Goal: Information Seeking & Learning: Learn about a topic

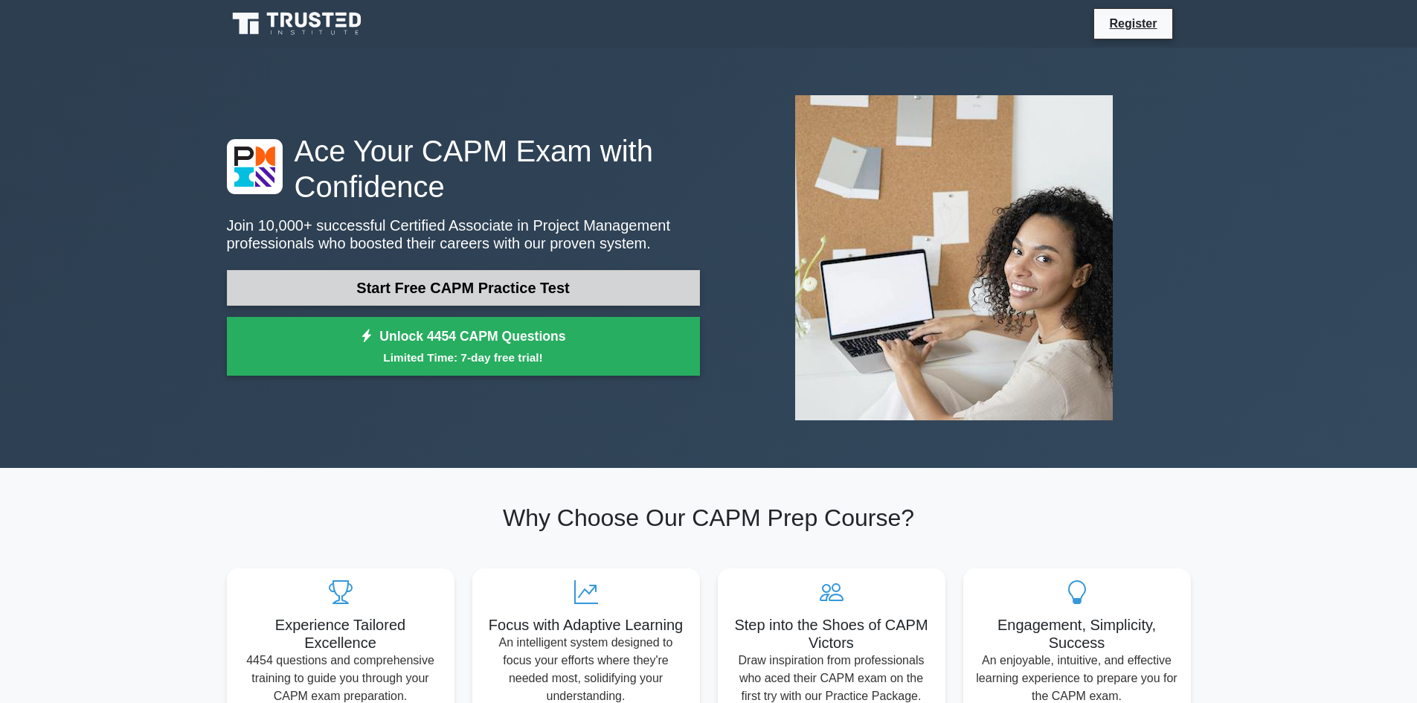
click at [620, 274] on link "Start Free CAPM Practice Test" at bounding box center [463, 288] width 473 height 36
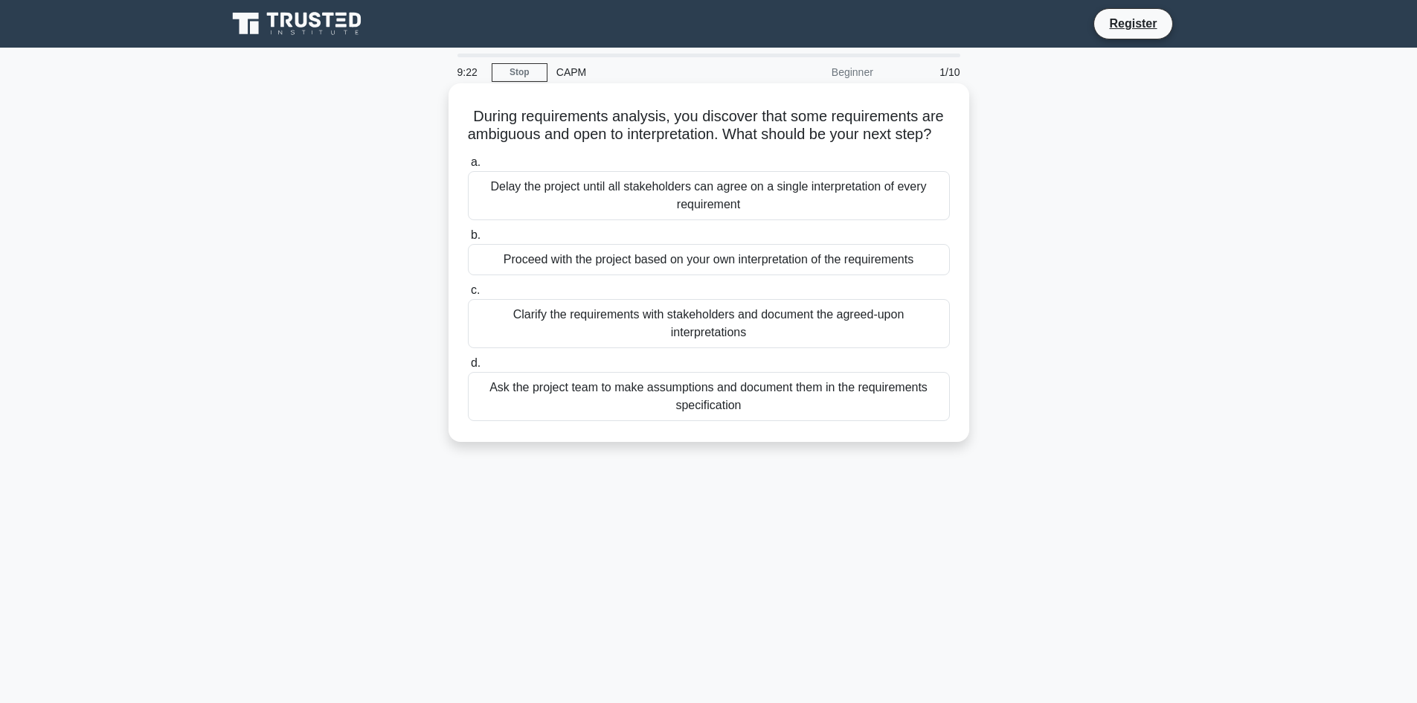
click at [635, 417] on div "Ask the project team to make assumptions and document them in the requirements …" at bounding box center [709, 396] width 482 height 49
click at [468, 368] on input "d. Ask the project team to make assumptions and document them in the requiremen…" at bounding box center [468, 363] width 0 height 10
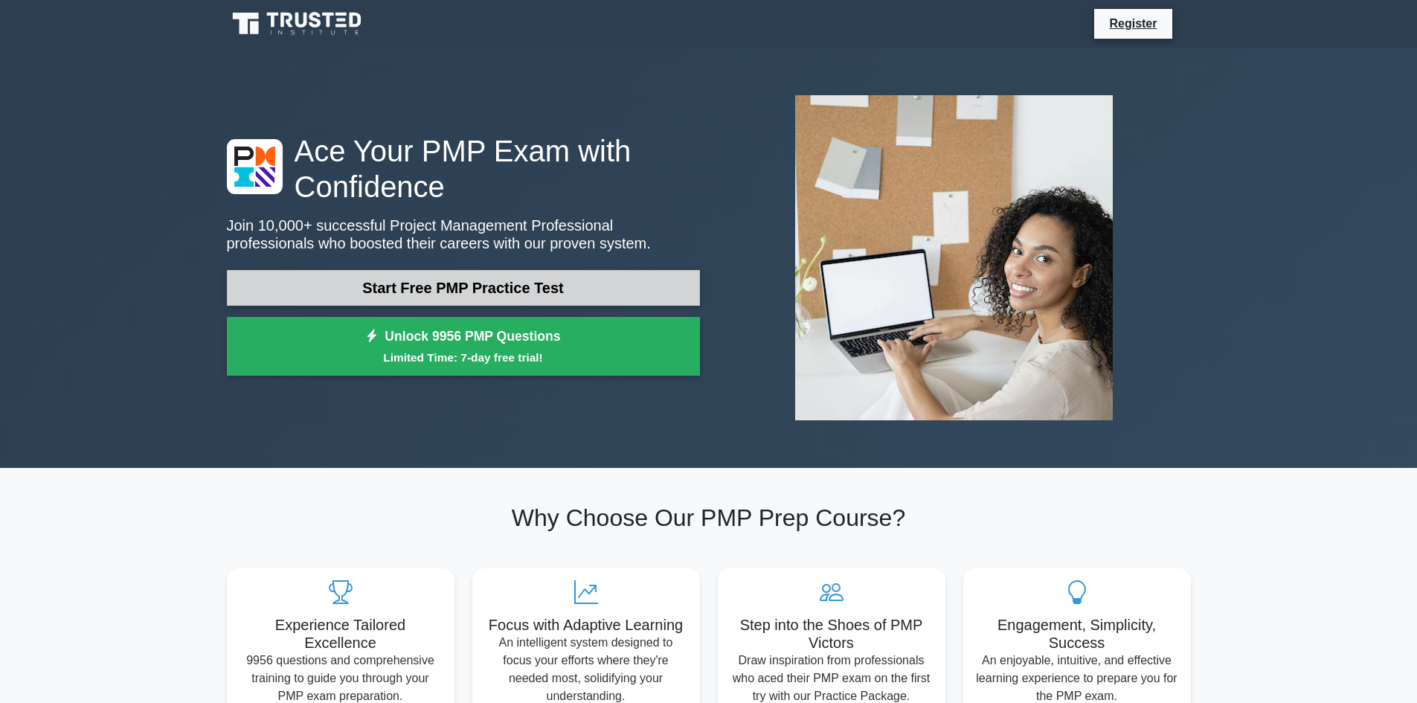
click at [540, 283] on link "Start Free PMP Practice Test" at bounding box center [463, 288] width 473 height 36
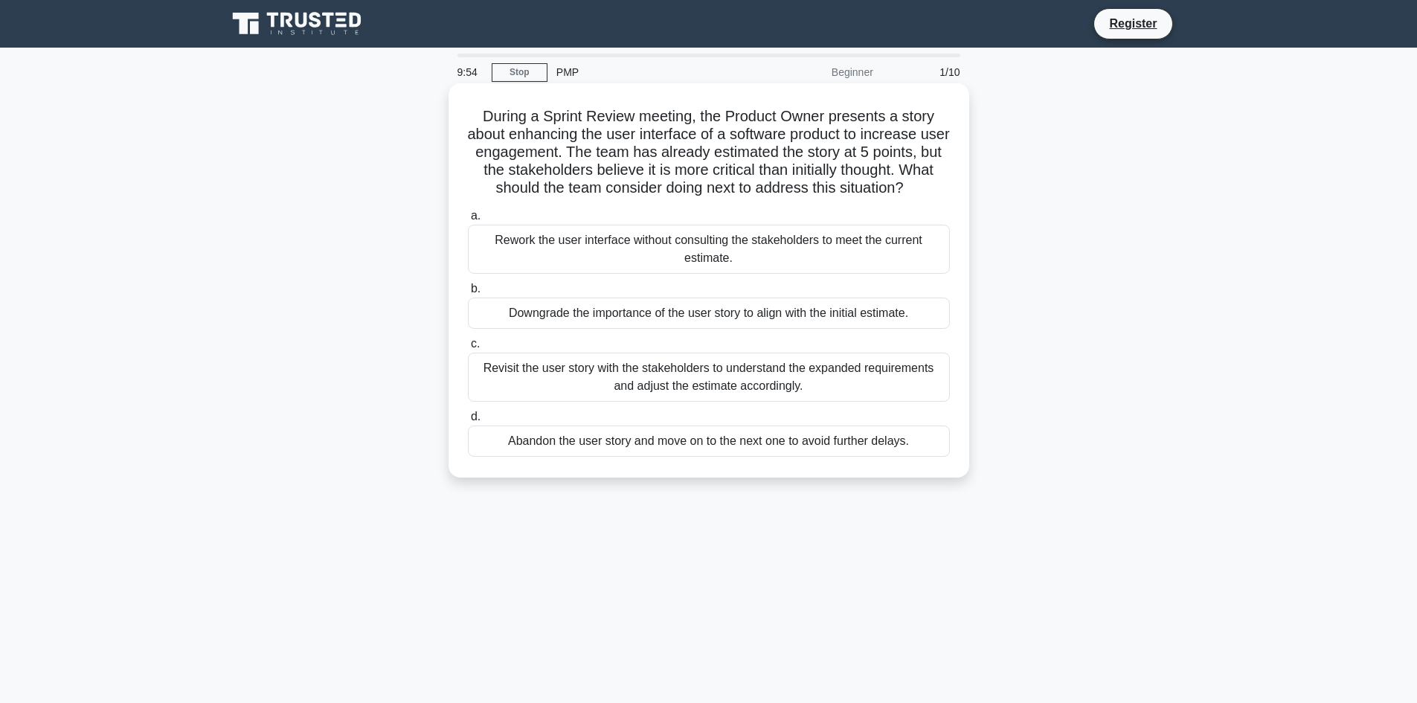
click at [613, 229] on div "Rework the user interface without consulting the stakeholders to meet the curre…" at bounding box center [709, 249] width 482 height 49
click at [468, 221] on input "a. Rework the user interface without consulting the stakeholders to meet the cu…" at bounding box center [468, 216] width 0 height 10
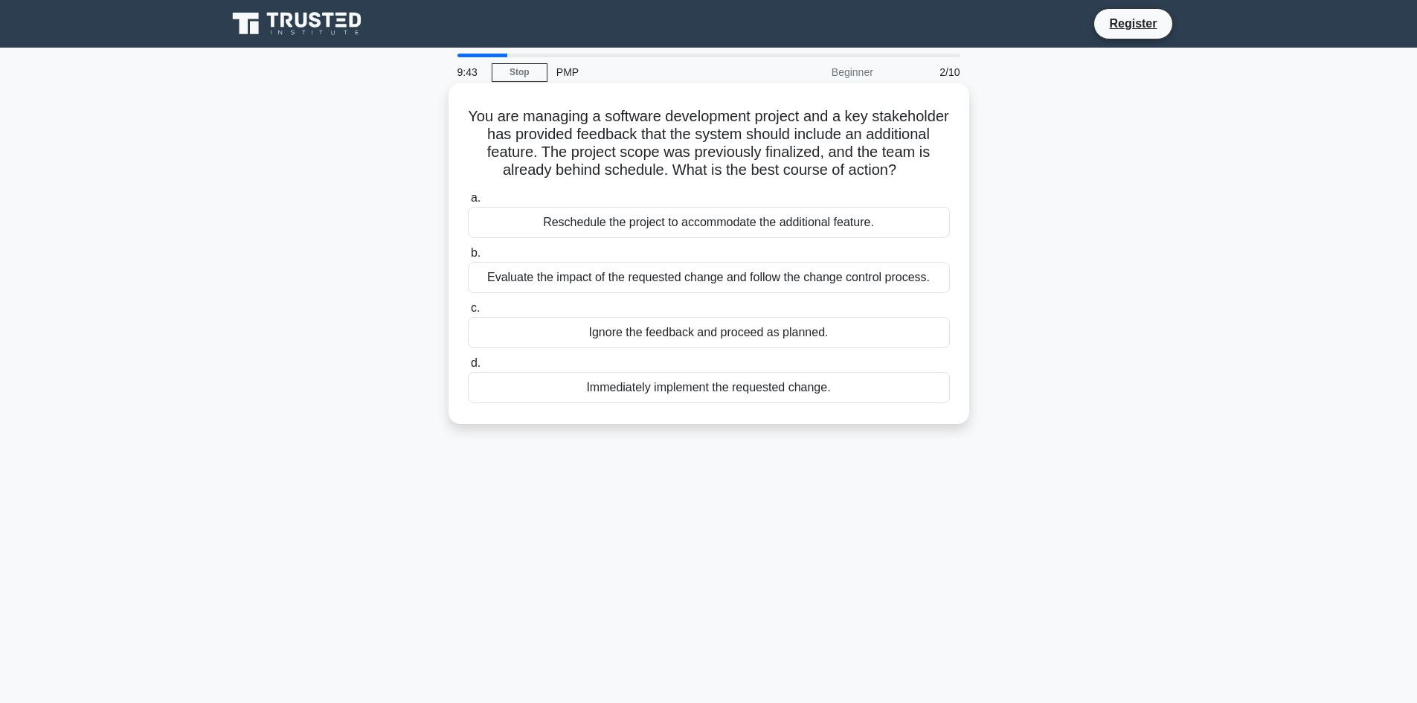
click at [834, 220] on div "Reschedule the project to accommodate the additional feature." at bounding box center [709, 222] width 482 height 31
click at [468, 203] on input "a. Reschedule the project to accommodate the additional feature." at bounding box center [468, 198] width 0 height 10
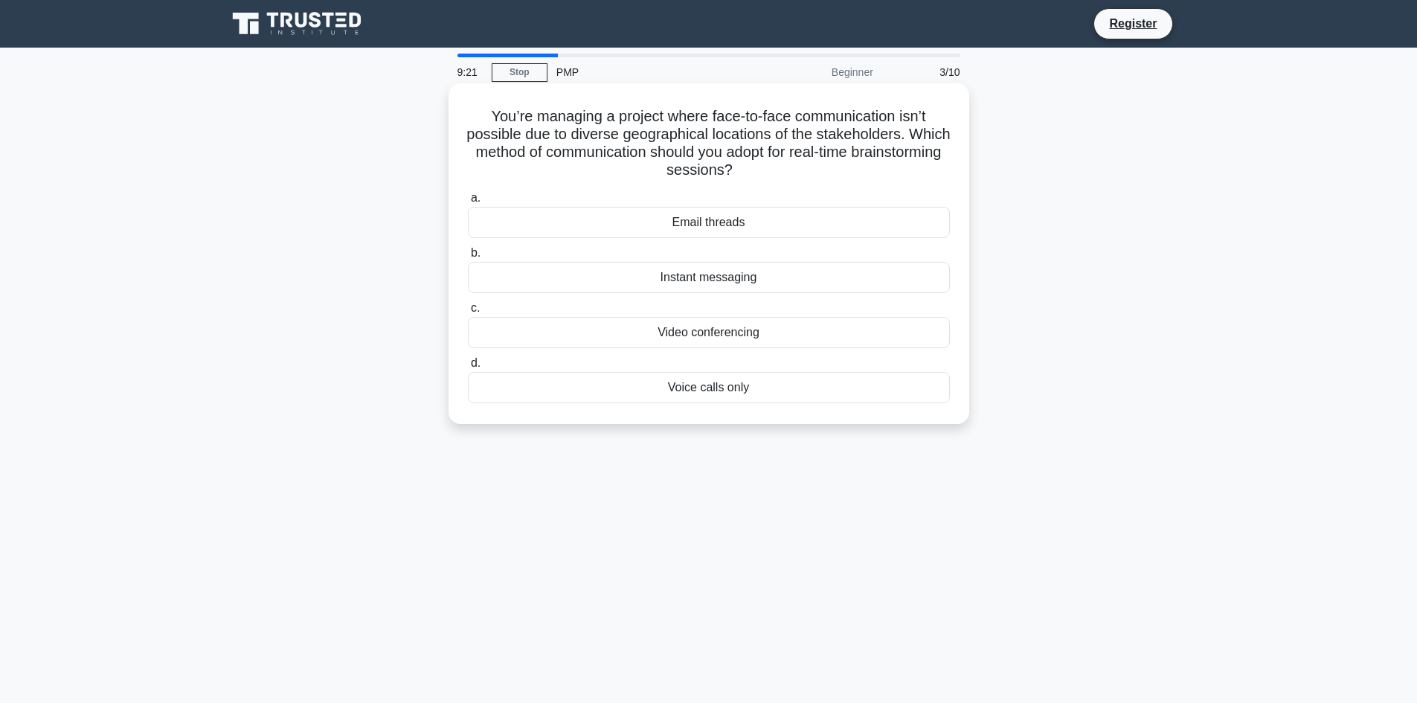
click at [802, 329] on div "Video conferencing" at bounding box center [709, 332] width 482 height 31
click at [468, 313] on input "c. Video conferencing" at bounding box center [468, 308] width 0 height 10
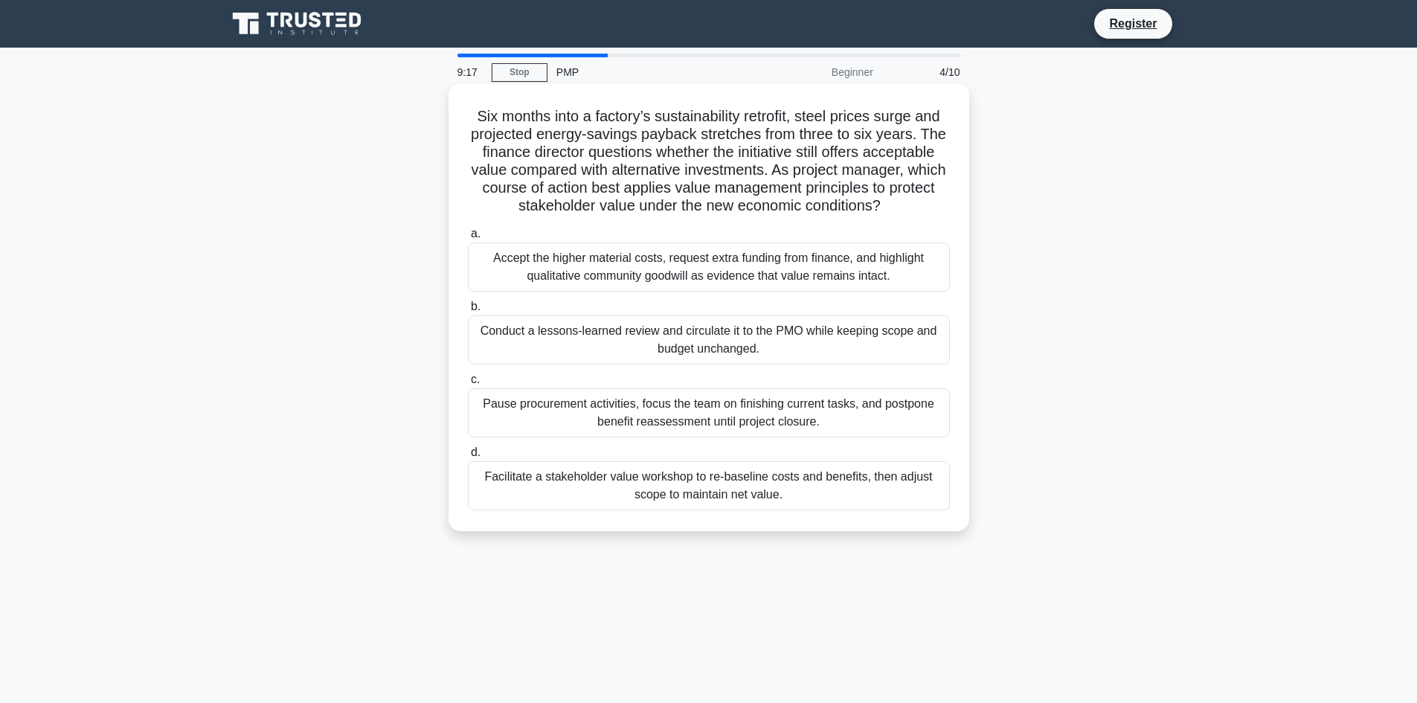
click at [679, 340] on div "Conduct a lessons-learned review and circulate it to the PMO while keeping scop…" at bounding box center [709, 339] width 482 height 49
click at [468, 312] on input "b. Conduct a lessons-learned review and circulate it to the PMO while keeping s…" at bounding box center [468, 307] width 0 height 10
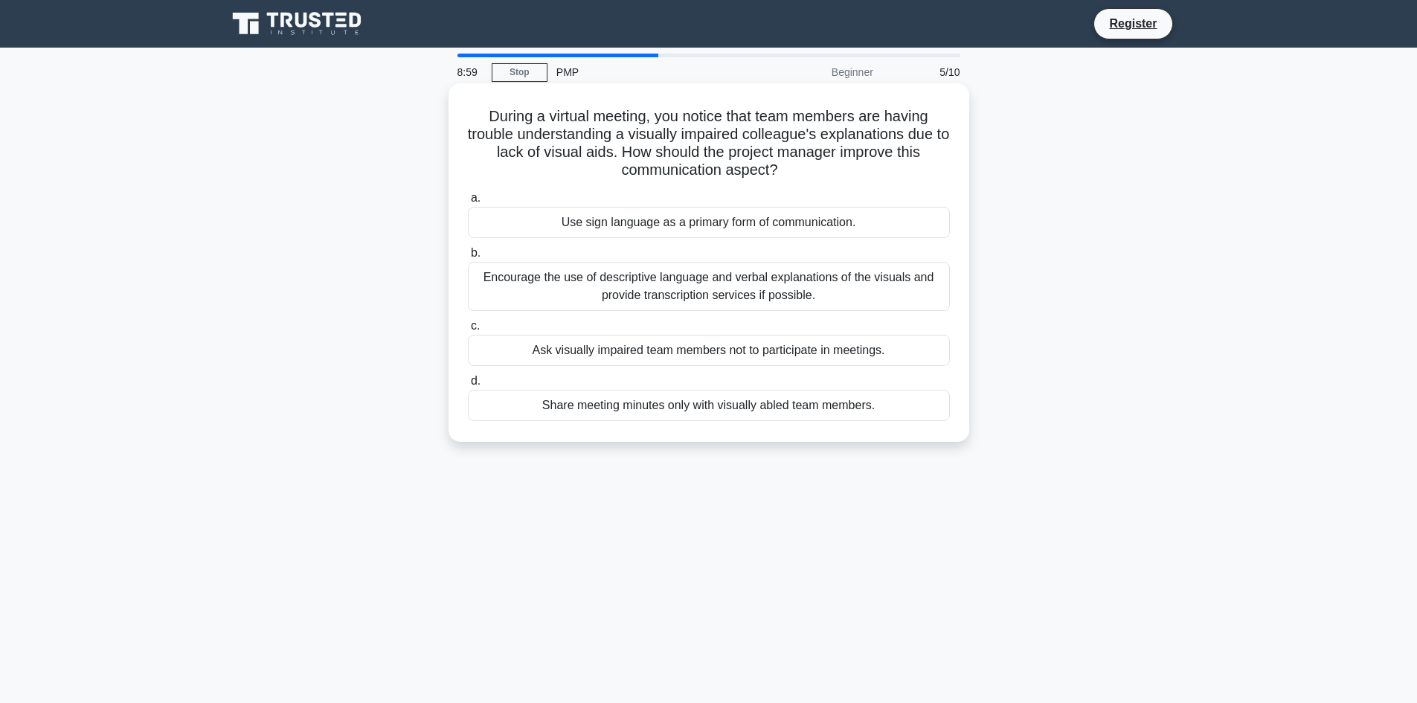
click at [856, 287] on div "Encourage the use of descriptive language and verbal explanations of the visual…" at bounding box center [709, 286] width 482 height 49
click at [468, 258] on input "b. Encourage the use of descriptive language and verbal explanations of the vis…" at bounding box center [468, 253] width 0 height 10
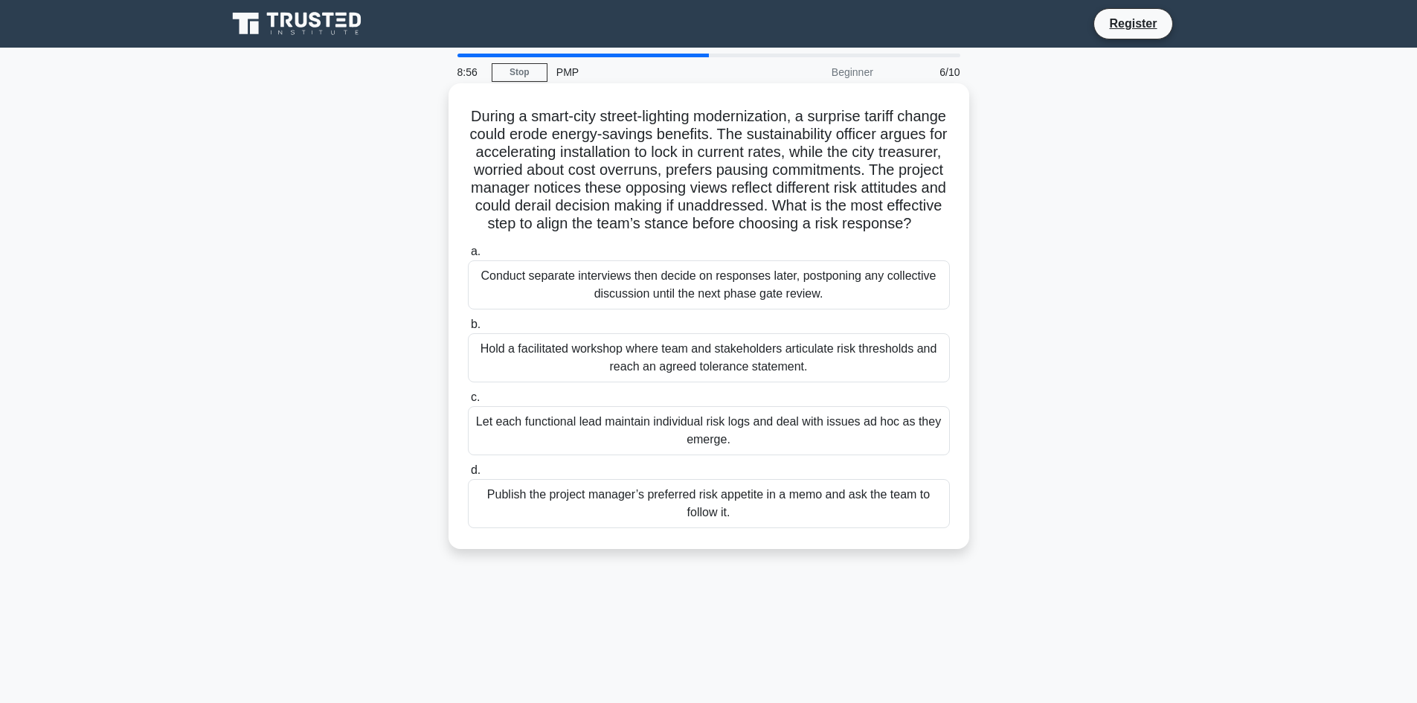
click at [744, 381] on div "Hold a facilitated workshop where team and stakeholders articulate risk thresho…" at bounding box center [709, 357] width 482 height 49
click at [468, 329] on input "b. Hold a facilitated workshop where team and stakeholders articulate risk thre…" at bounding box center [468, 325] width 0 height 10
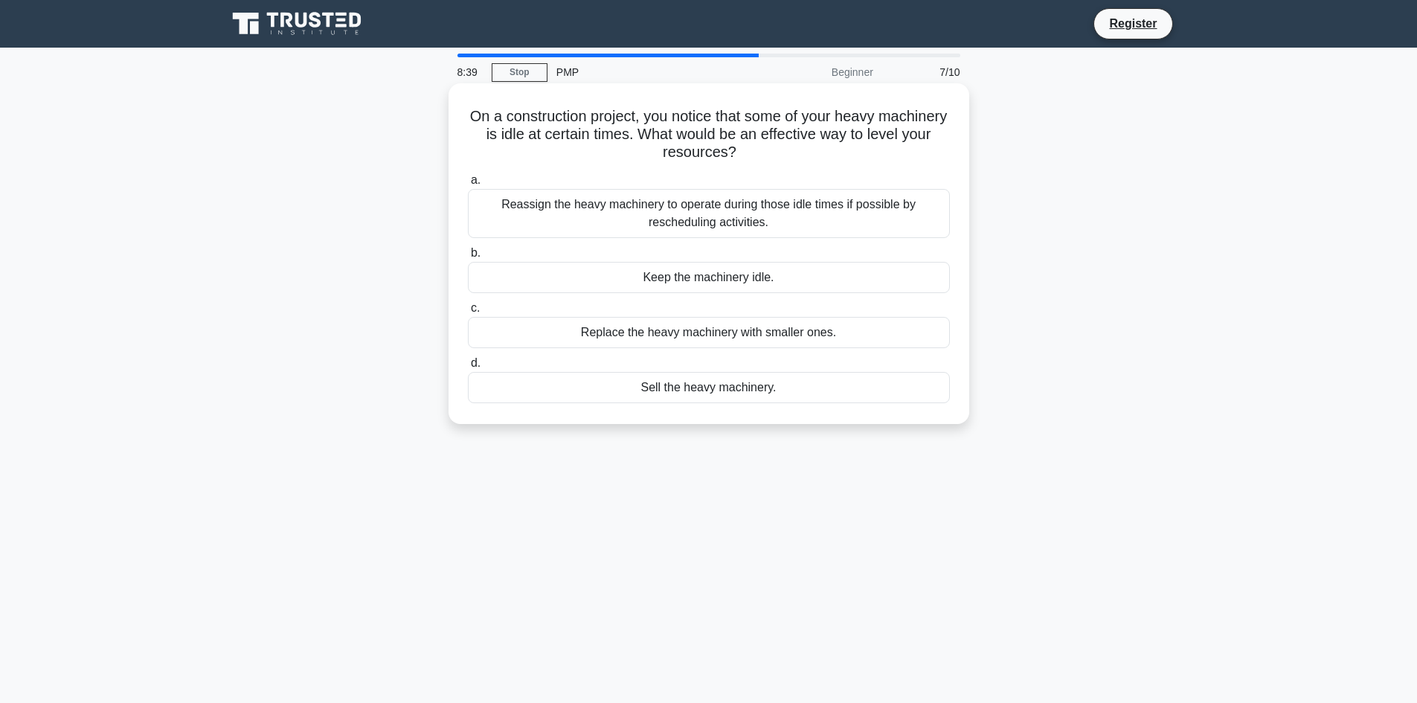
click at [814, 334] on div "Replace the heavy machinery with smaller ones." at bounding box center [709, 332] width 482 height 31
click at [468, 313] on input "c. Replace the heavy machinery with smaller ones." at bounding box center [468, 308] width 0 height 10
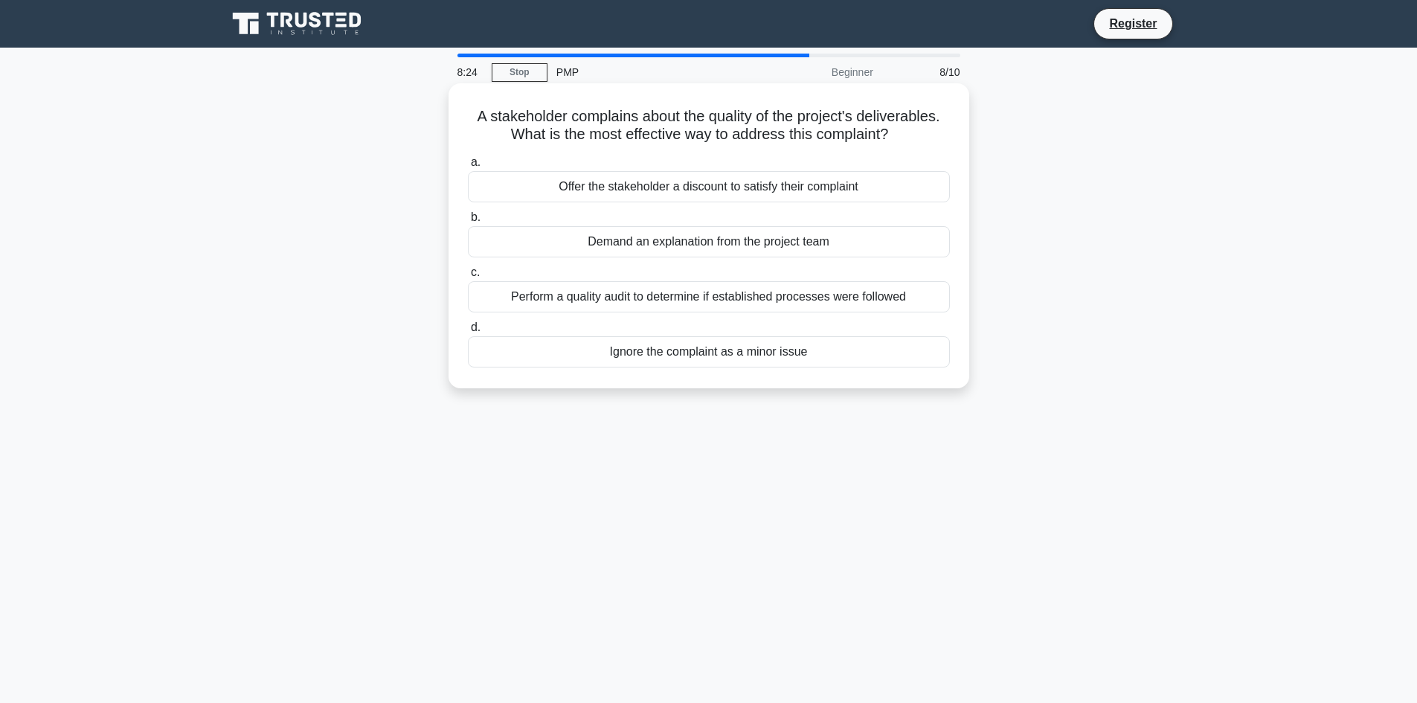
click at [788, 189] on div "Offer the stakeholder a discount to satisfy their complaint" at bounding box center [709, 186] width 482 height 31
click at [468, 167] on input "a. Offer the stakeholder a discount to satisfy their complaint" at bounding box center [468, 163] width 0 height 10
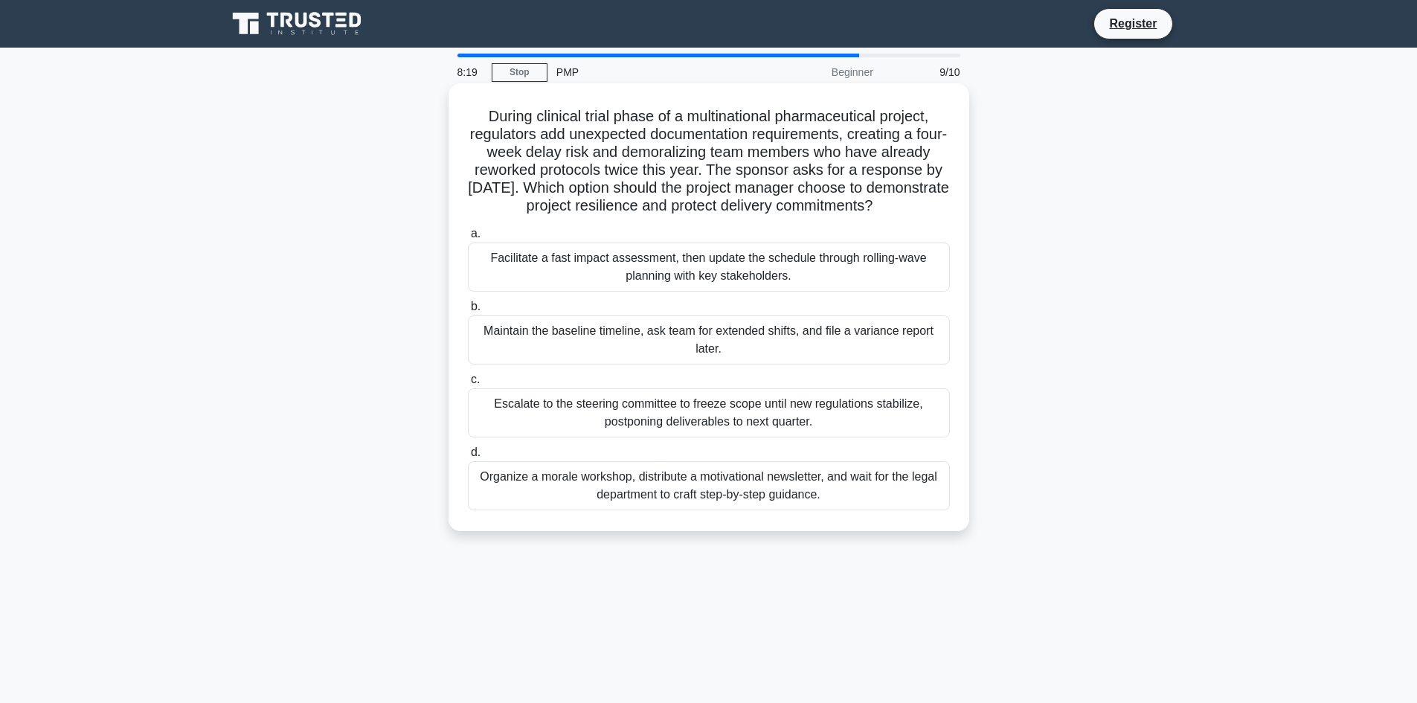
click at [703, 364] on div "Maintain the baseline timeline, ask team for extended shifts, and file a varian…" at bounding box center [709, 339] width 482 height 49
click at [468, 312] on input "b. Maintain the baseline timeline, ask team for extended shifts, and file a var…" at bounding box center [468, 307] width 0 height 10
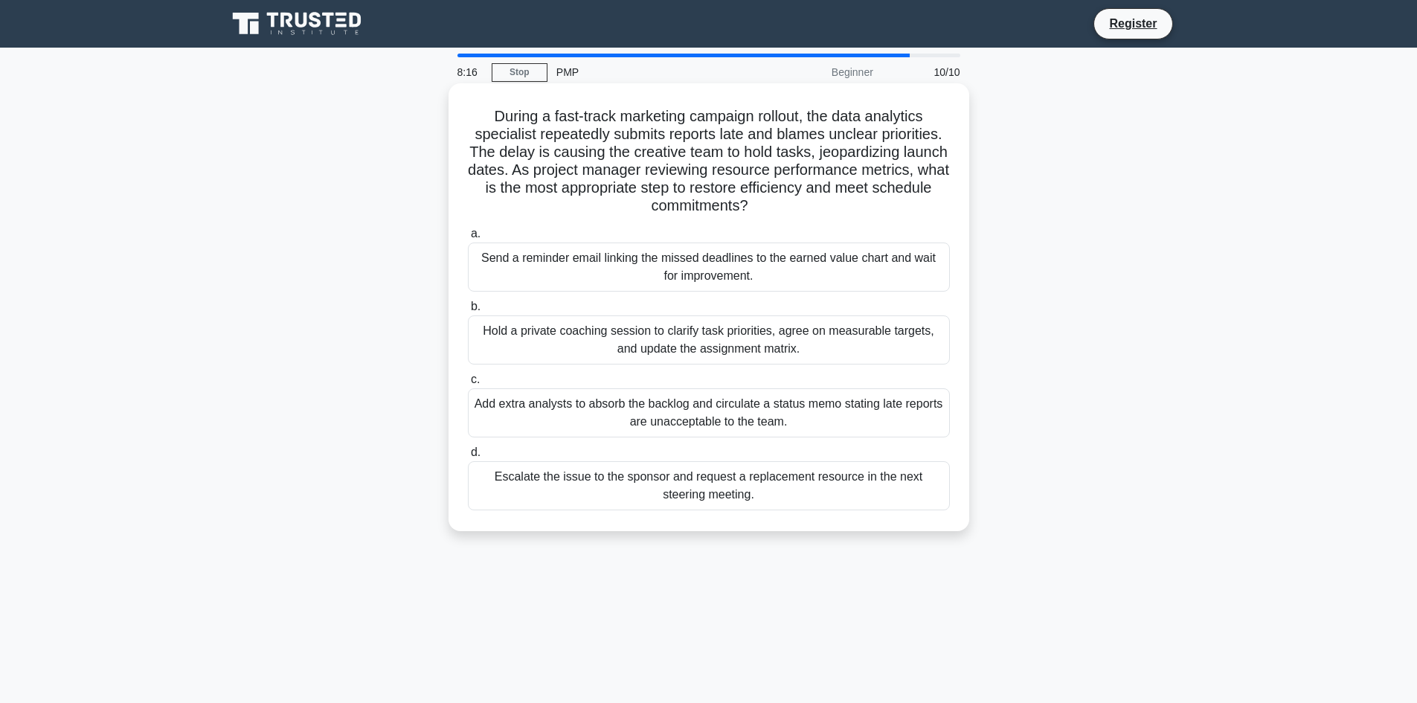
click at [599, 337] on div "Hold a private coaching session to clarify task priorities, agree on measurable…" at bounding box center [709, 339] width 482 height 49
click at [468, 312] on input "b. Hold a private coaching session to clarify task priorities, agree on measura…" at bounding box center [468, 307] width 0 height 10
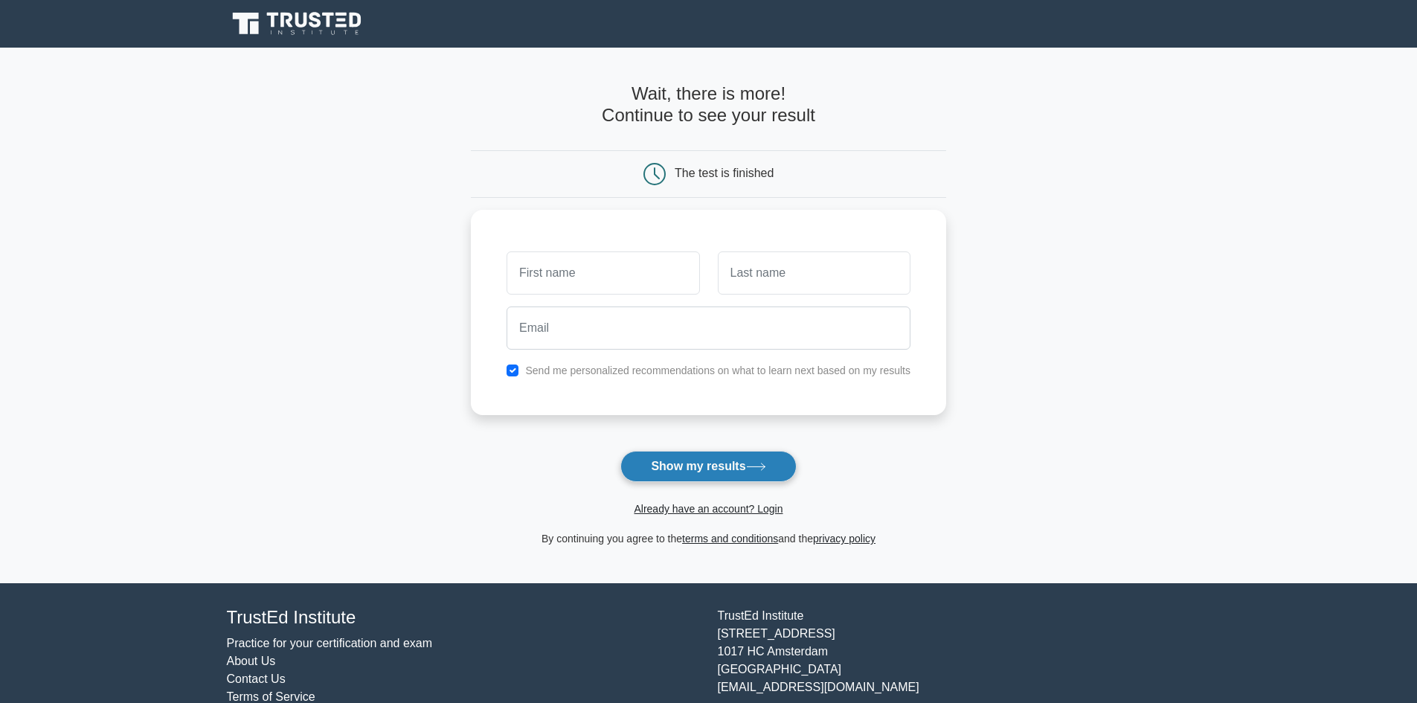
click at [732, 460] on button "Show my results" at bounding box center [707, 466] width 175 height 31
